Goal: Information Seeking & Learning: Understand process/instructions

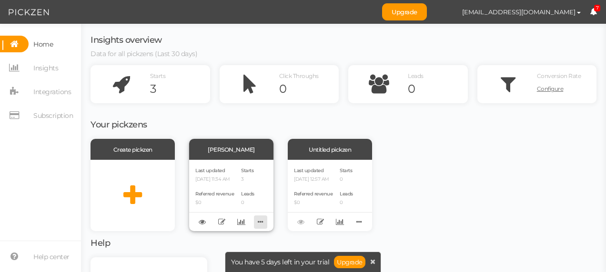
click at [261, 224] on icon at bounding box center [260, 222] width 13 height 15
click at [288, 129] on div "Your pickzens Create pickzen Bilan vitalâme Last updated [DATE] 11:34 AM Referr…" at bounding box center [343, 172] width 506 height 119
click at [62, 90] on span "Integrations" at bounding box center [52, 91] width 38 height 15
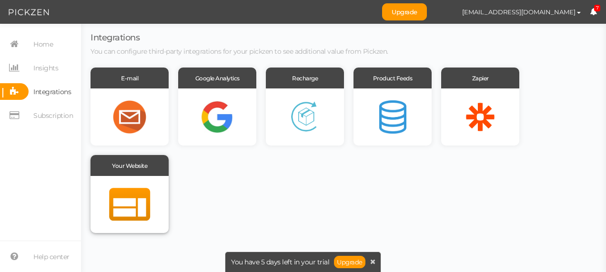
click at [135, 166] on span "Your Website" at bounding box center [129, 165] width 35 height 7
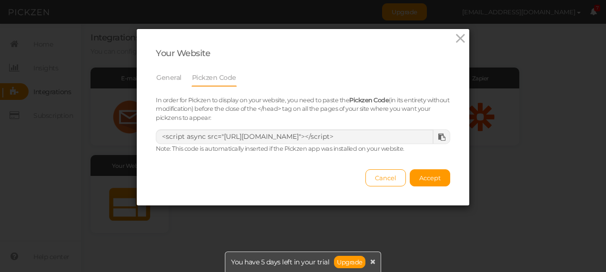
click at [438, 132] on div at bounding box center [441, 137] width 18 height 14
drag, startPoint x: 438, startPoint y: 139, endPoint x: 435, endPoint y: 143, distance: 5.1
click at [435, 143] on div "In order for Pickzen to display on your website, you need to paste the Pickzen …" at bounding box center [303, 125] width 308 height 58
click at [437, 141] on div at bounding box center [441, 137] width 18 height 14
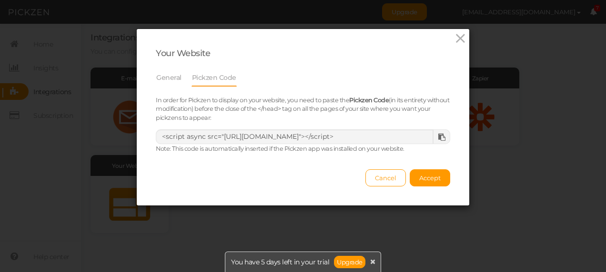
click at [437, 141] on div at bounding box center [441, 137] width 18 height 14
click at [438, 132] on div at bounding box center [441, 137] width 18 height 14
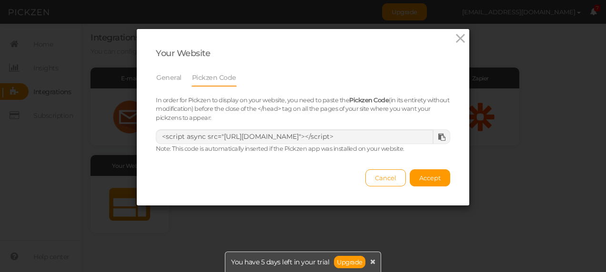
click at [438, 132] on div at bounding box center [441, 137] width 18 height 14
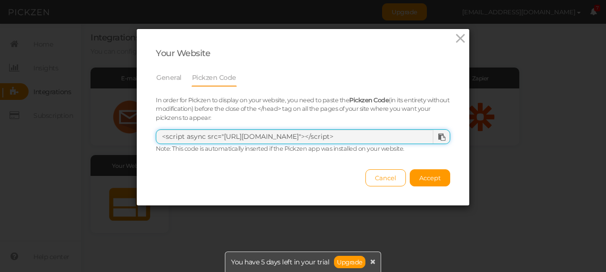
drag, startPoint x: 411, startPoint y: 137, endPoint x: 139, endPoint y: 131, distance: 271.9
click at [139, 131] on div "Your Website General Pickzen Code In order for Pickzen to display on your websi…" at bounding box center [303, 117] width 332 height 177
drag, startPoint x: 139, startPoint y: 131, endPoint x: 184, endPoint y: 136, distance: 45.0
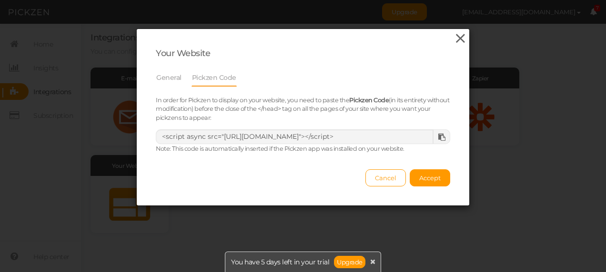
click at [456, 34] on icon at bounding box center [460, 38] width 14 height 14
